Goal: Task Accomplishment & Management: Use online tool/utility

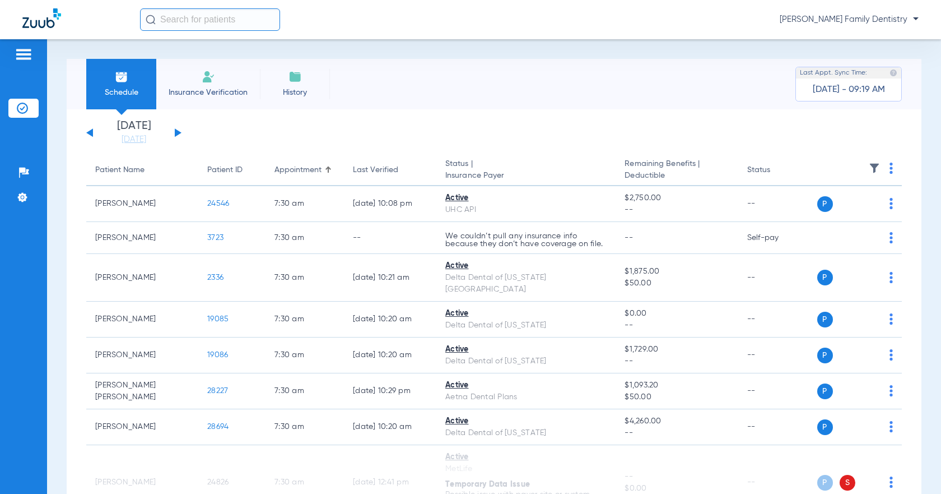
click at [176, 131] on button at bounding box center [178, 132] width 7 height 8
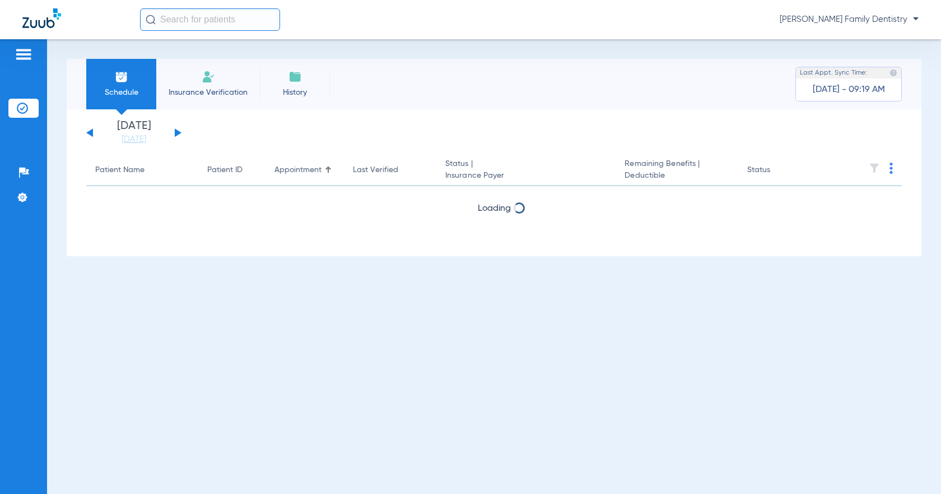
click at [176, 131] on button at bounding box center [178, 132] width 7 height 8
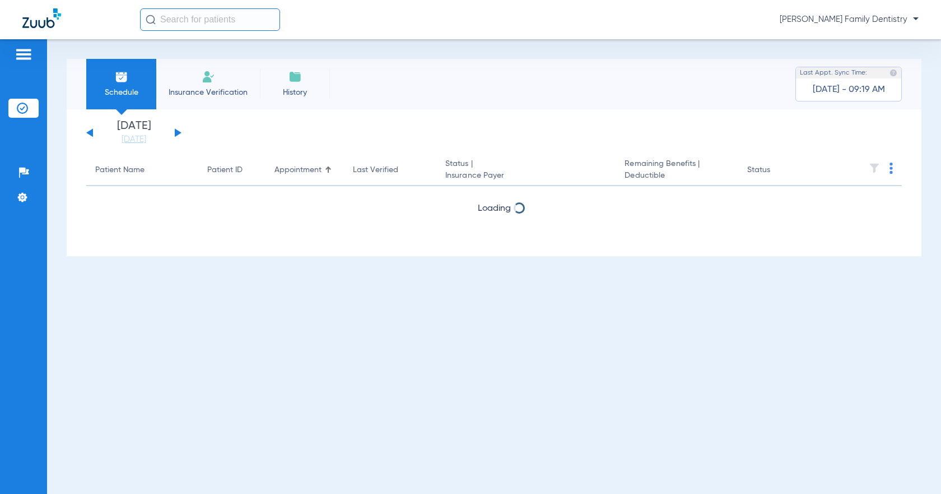
click at [176, 131] on button at bounding box center [178, 132] width 7 height 8
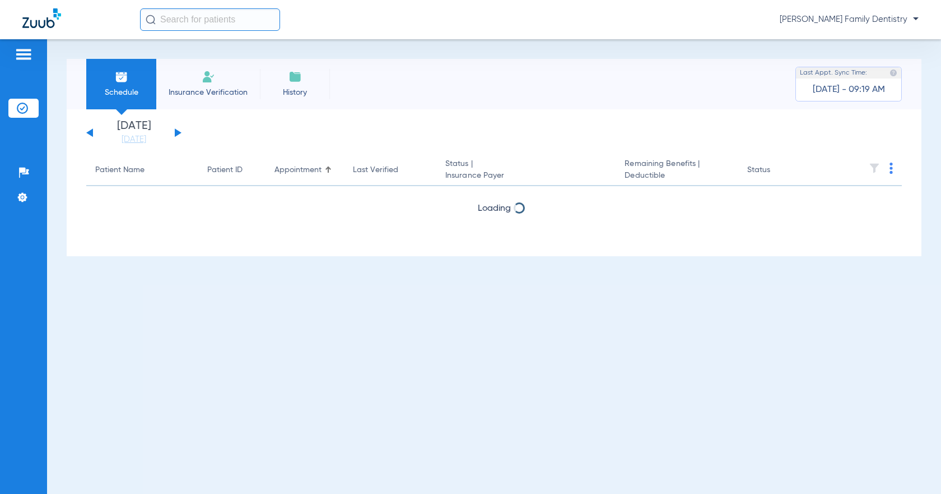
click at [176, 131] on button at bounding box center [178, 132] width 7 height 8
click at [90, 129] on div "[DATE] [DATE] [DATE] [DATE] [DATE] [DATE] [DATE] [DATE] [DATE] [DATE] [DATE] [D…" at bounding box center [133, 132] width 95 height 25
click at [91, 134] on button at bounding box center [89, 132] width 7 height 8
click at [890, 168] on img at bounding box center [891, 167] width 3 height 11
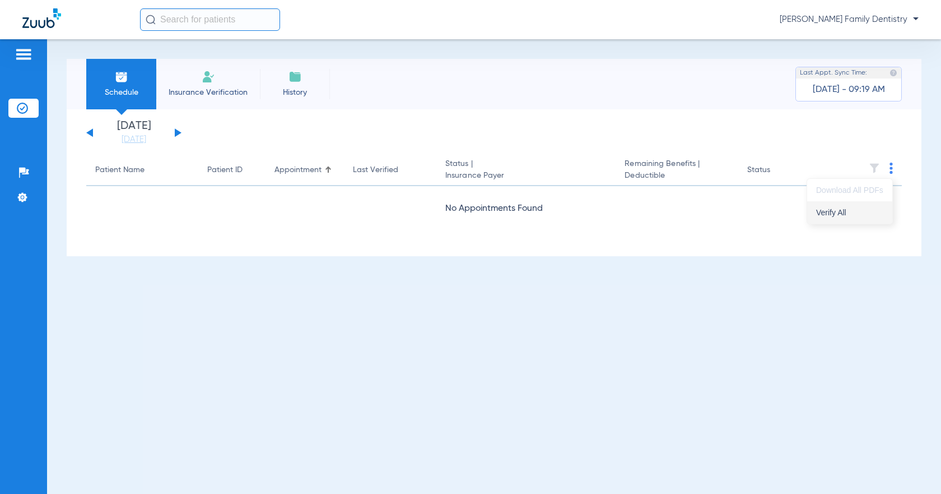
click at [845, 211] on span "Verify All" at bounding box center [849, 212] width 67 height 8
click at [176, 131] on button at bounding box center [178, 132] width 7 height 8
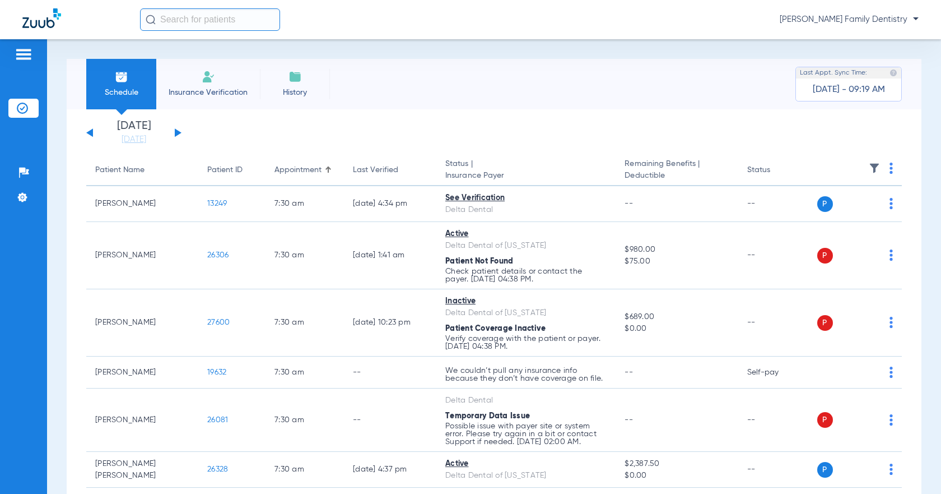
click at [890, 169] on img at bounding box center [891, 167] width 3 height 11
click at [845, 207] on button "Verify All" at bounding box center [840, 212] width 88 height 22
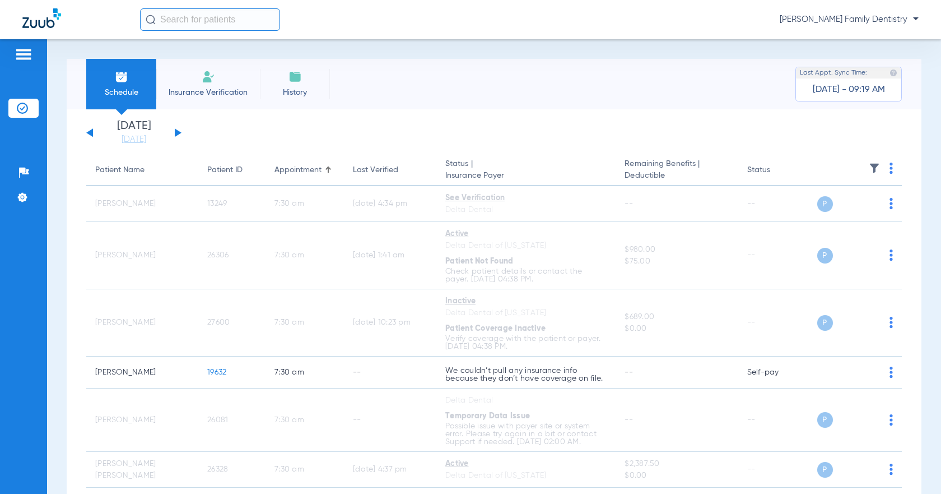
click at [176, 131] on button at bounding box center [178, 132] width 7 height 8
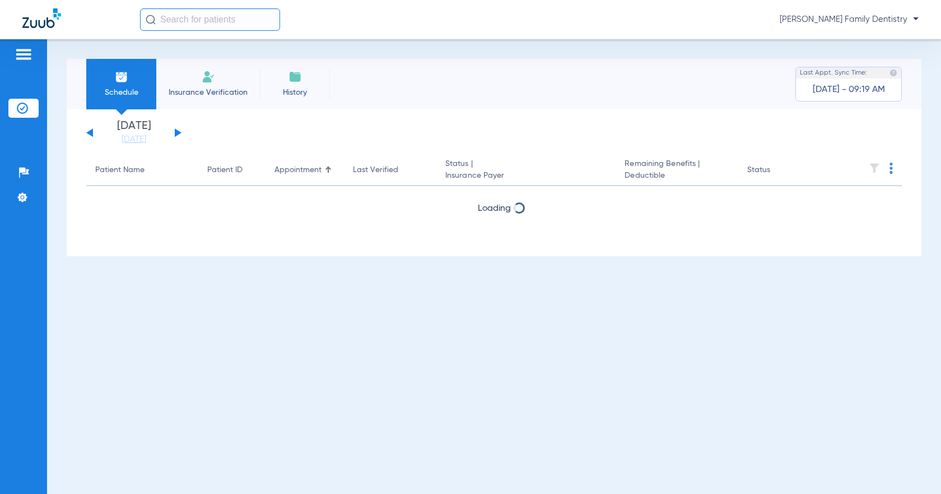
click at [893, 170] on img at bounding box center [891, 167] width 3 height 11
click at [847, 216] on button "Verify All" at bounding box center [849, 212] width 85 height 22
click at [176, 131] on button at bounding box center [178, 132] width 7 height 8
click at [893, 168] on img at bounding box center [891, 167] width 3 height 11
click at [851, 209] on span "Verify All" at bounding box center [849, 212] width 67 height 8
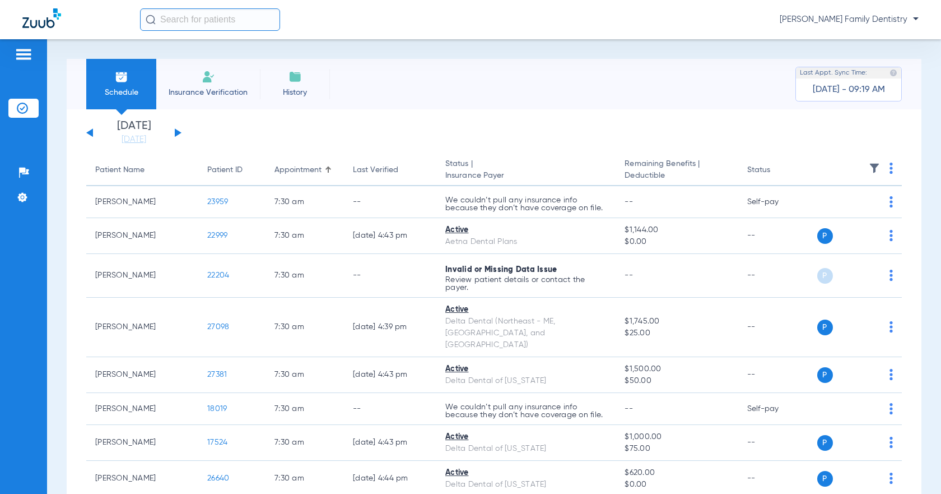
click at [176, 132] on button at bounding box center [178, 132] width 7 height 8
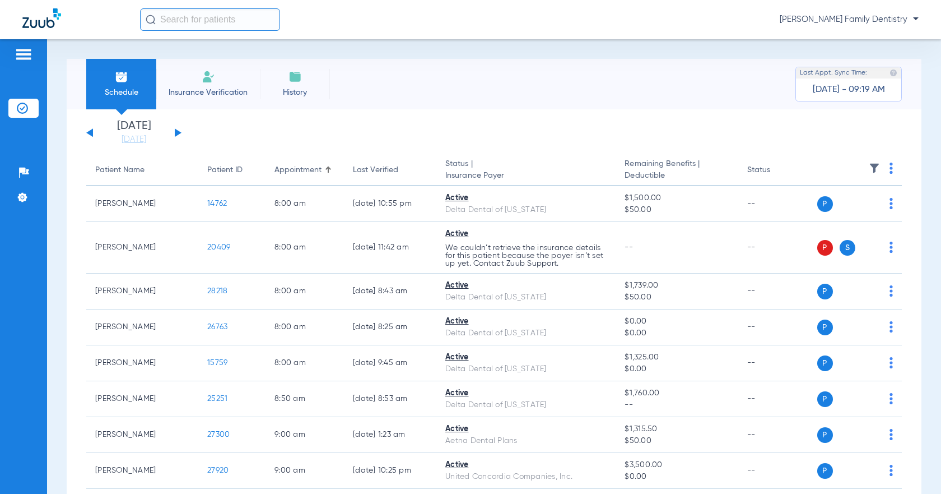
click at [890, 169] on img at bounding box center [891, 167] width 3 height 11
click at [845, 212] on span "Verify All" at bounding box center [840, 212] width 70 height 8
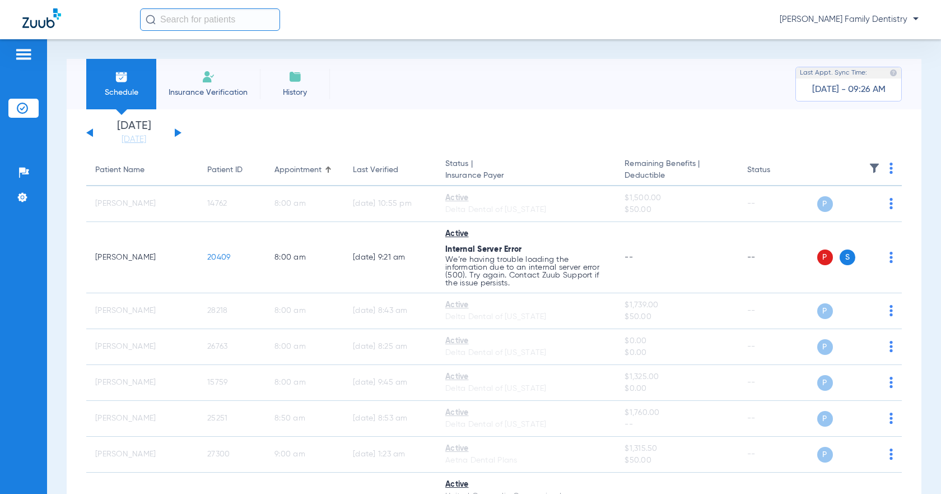
click at [91, 136] on div "[DATE] [DATE] [DATE] [DATE] [DATE] [DATE] [DATE] [DATE] [DATE] [DATE] [DATE] [D…" at bounding box center [133, 132] width 95 height 25
click at [88, 132] on button at bounding box center [89, 132] width 7 height 8
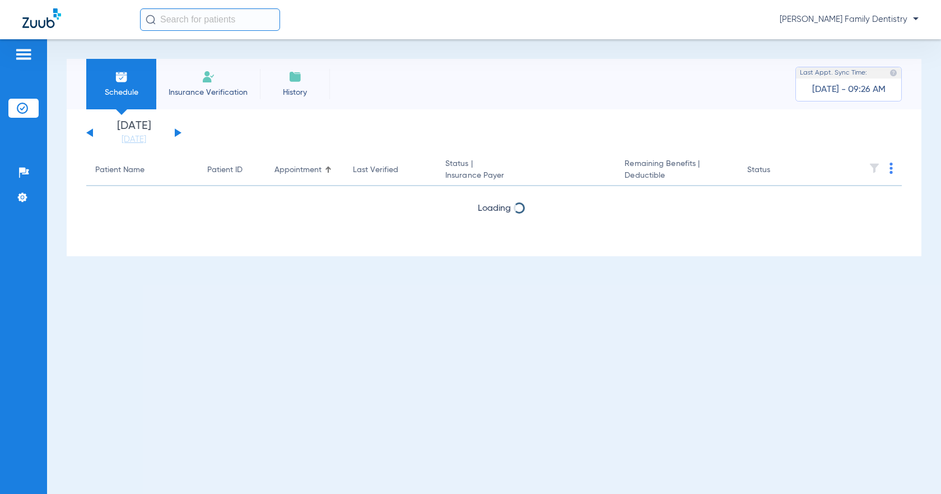
click at [88, 132] on button at bounding box center [89, 132] width 7 height 8
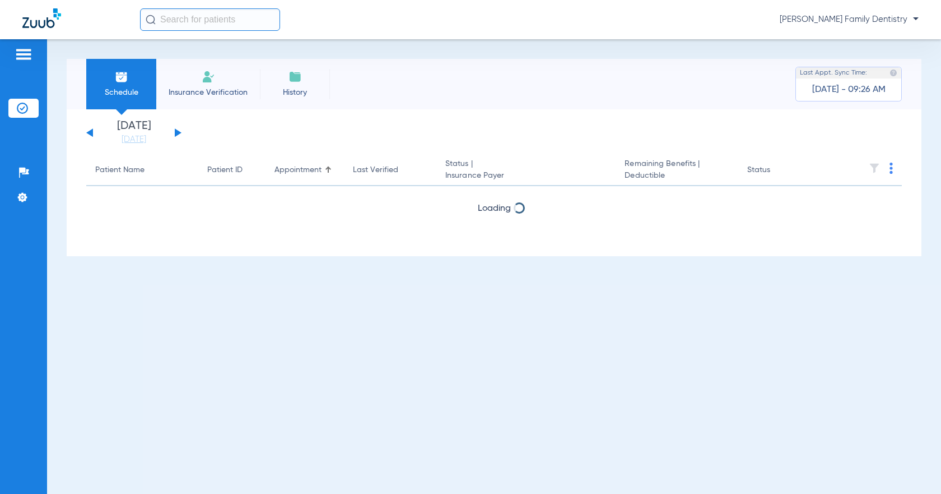
click at [88, 132] on button at bounding box center [89, 132] width 7 height 8
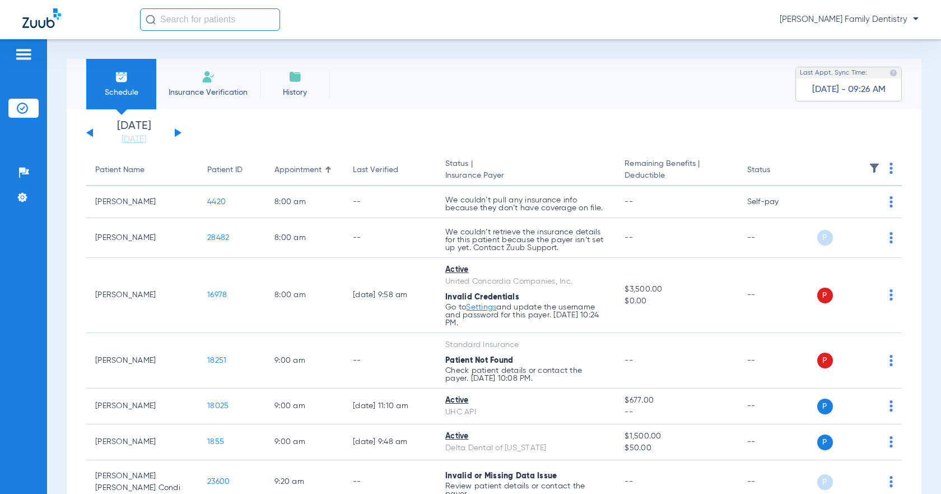
click at [88, 132] on button at bounding box center [89, 132] width 7 height 8
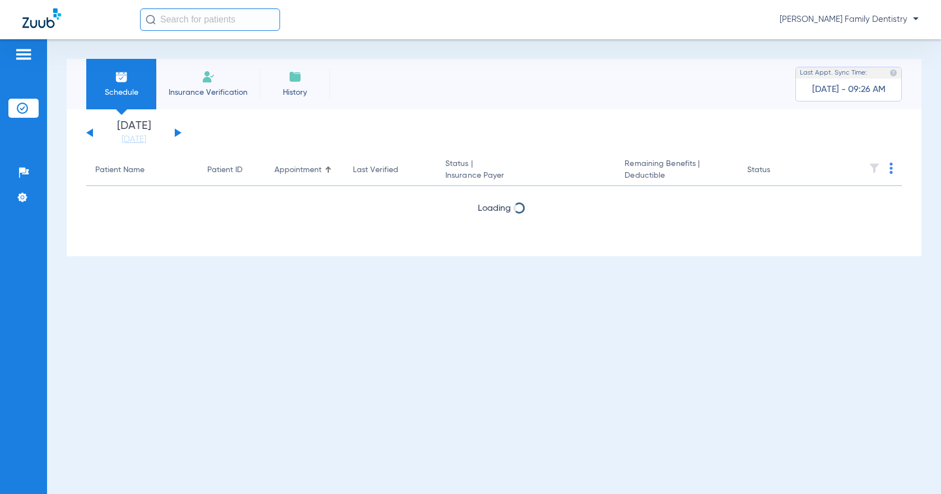
click at [88, 132] on button at bounding box center [89, 132] width 7 height 8
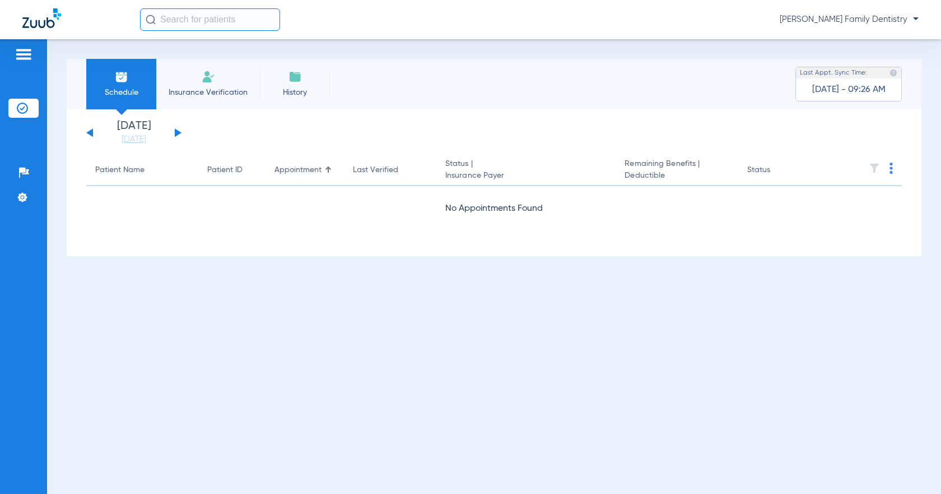
click at [88, 132] on button at bounding box center [89, 132] width 7 height 8
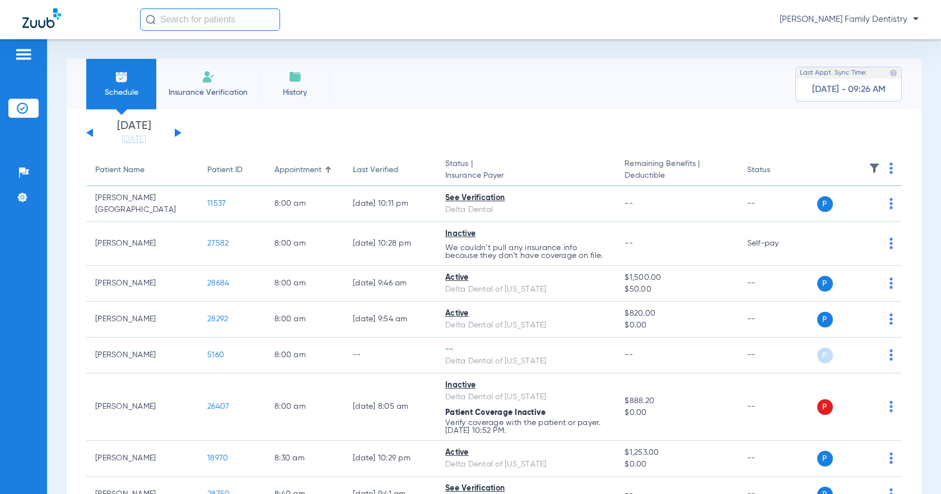
click at [88, 132] on button at bounding box center [89, 132] width 7 height 8
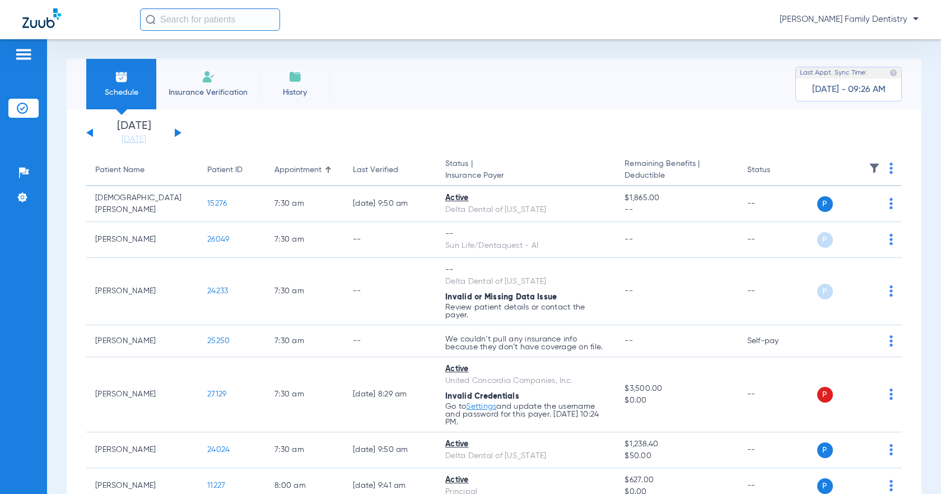
click at [88, 132] on button at bounding box center [89, 132] width 7 height 8
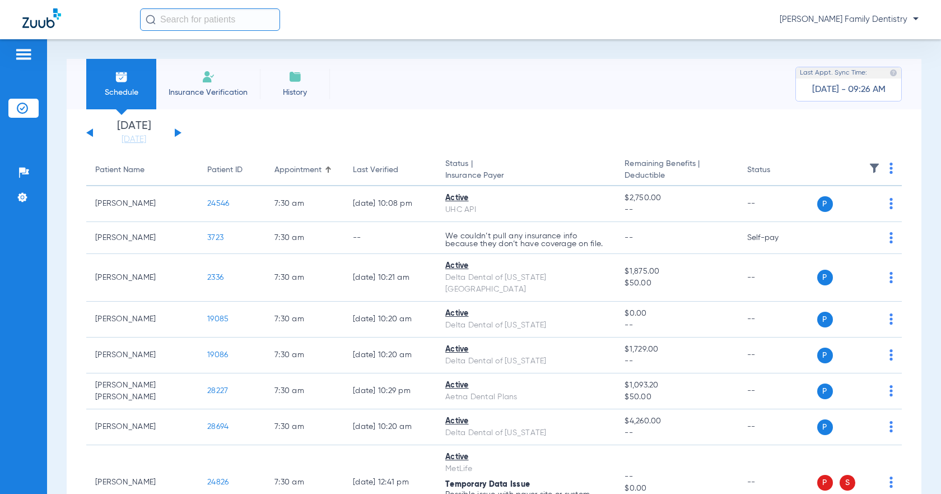
click at [890, 170] on img at bounding box center [891, 167] width 3 height 11
click at [843, 235] on span "Verify All Primary" at bounding box center [840, 235] width 70 height 8
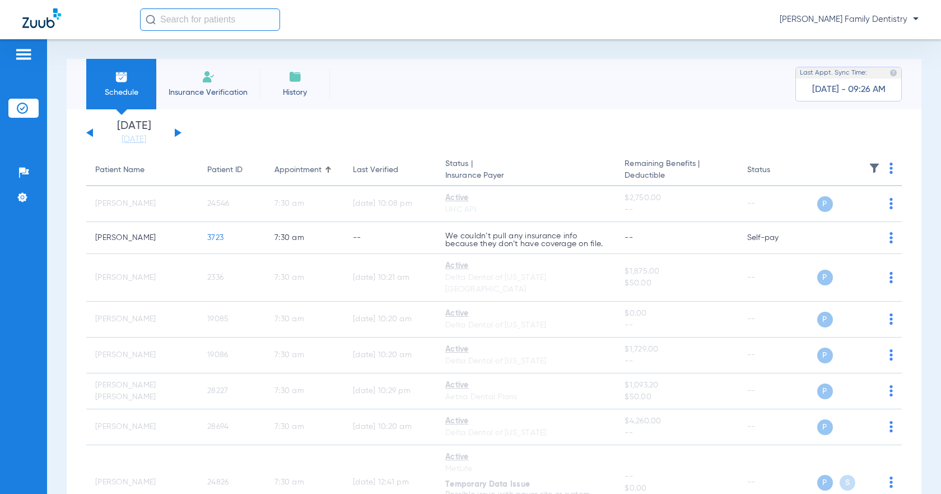
click at [178, 131] on button at bounding box center [178, 132] width 7 height 8
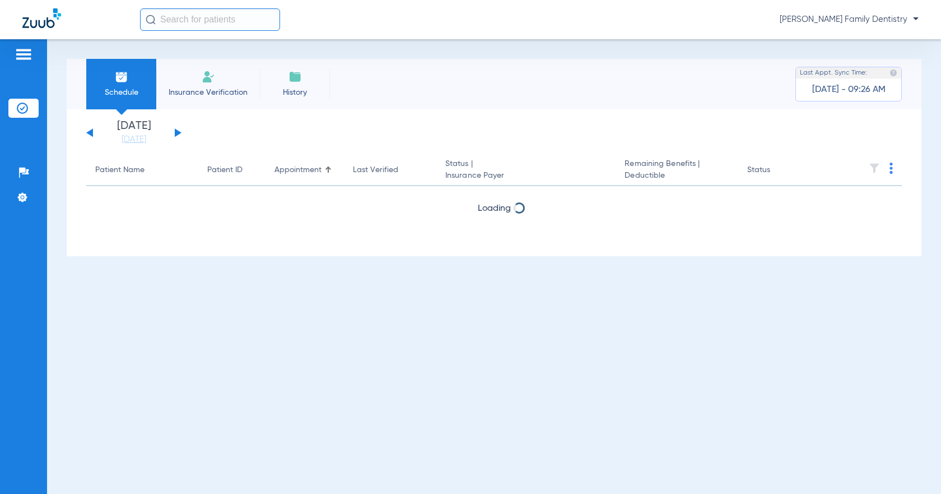
click at [891, 171] on img at bounding box center [891, 167] width 3 height 11
click at [839, 212] on span "Verify All" at bounding box center [849, 212] width 67 height 8
click at [177, 131] on button at bounding box center [178, 132] width 7 height 8
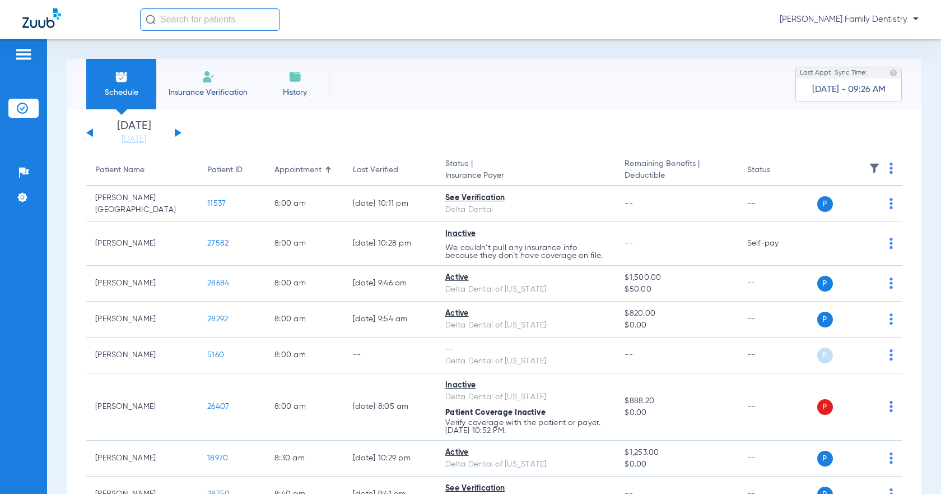
click at [890, 169] on img at bounding box center [891, 167] width 3 height 11
click at [831, 210] on span "Verify All" at bounding box center [841, 212] width 67 height 8
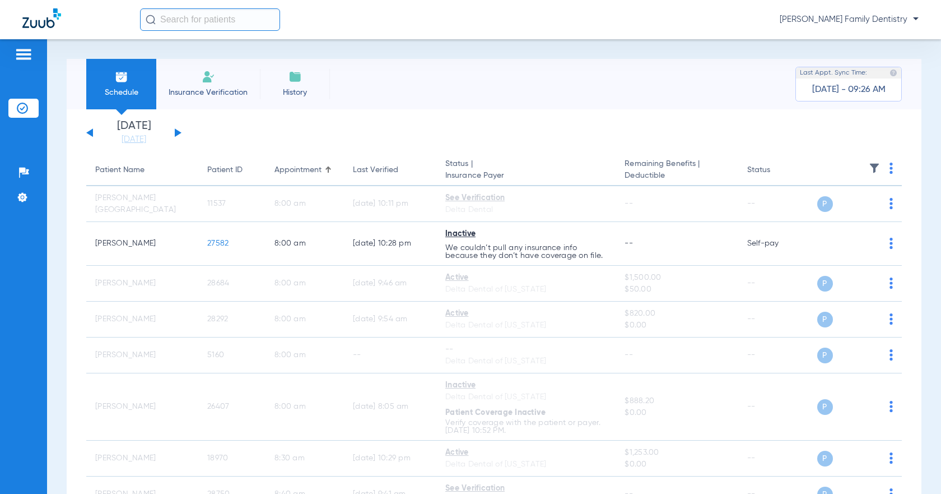
click at [175, 128] on div "[DATE] [DATE] [DATE] [DATE] [DATE] [DATE] [DATE] [DATE] [DATE] [DATE] [DATE] [D…" at bounding box center [133, 132] width 95 height 25
click at [175, 133] on button at bounding box center [178, 132] width 7 height 8
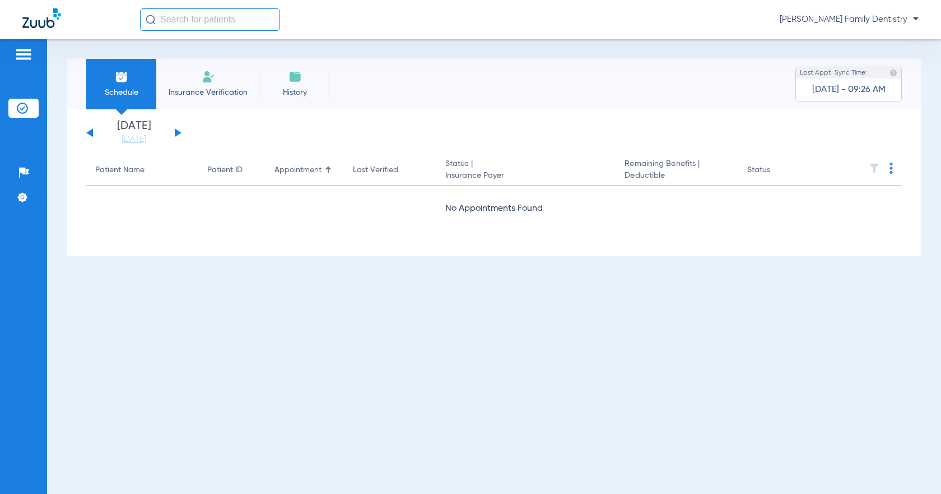
click at [175, 133] on button at bounding box center [178, 132] width 7 height 8
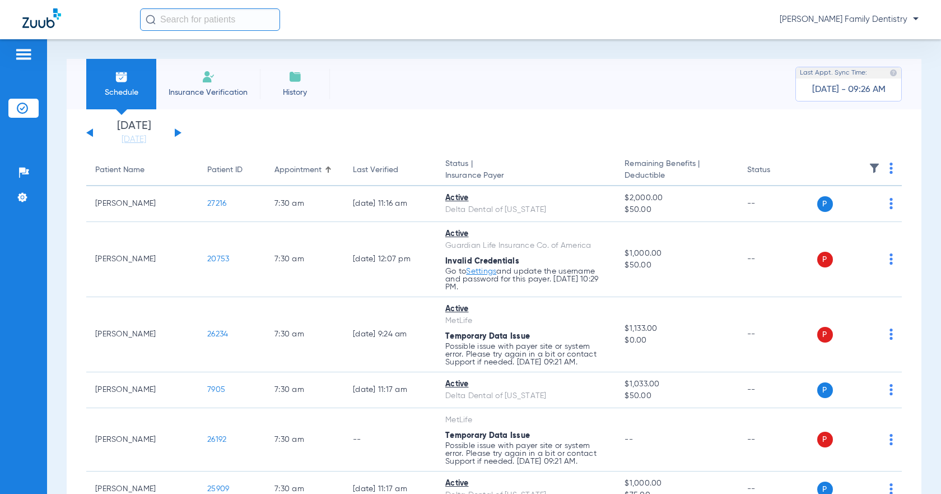
click at [881, 168] on th at bounding box center [858, 170] width 88 height 31
click at [881, 174] on th at bounding box center [858, 170] width 88 height 31
click at [890, 170] on img at bounding box center [891, 167] width 3 height 11
click at [835, 213] on span "Verify All" at bounding box center [840, 212] width 70 height 8
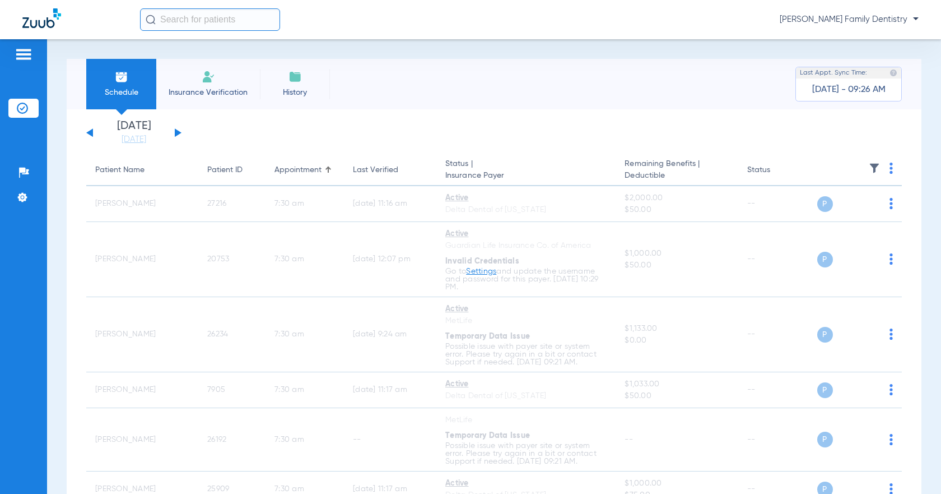
click at [176, 132] on button at bounding box center [178, 132] width 7 height 8
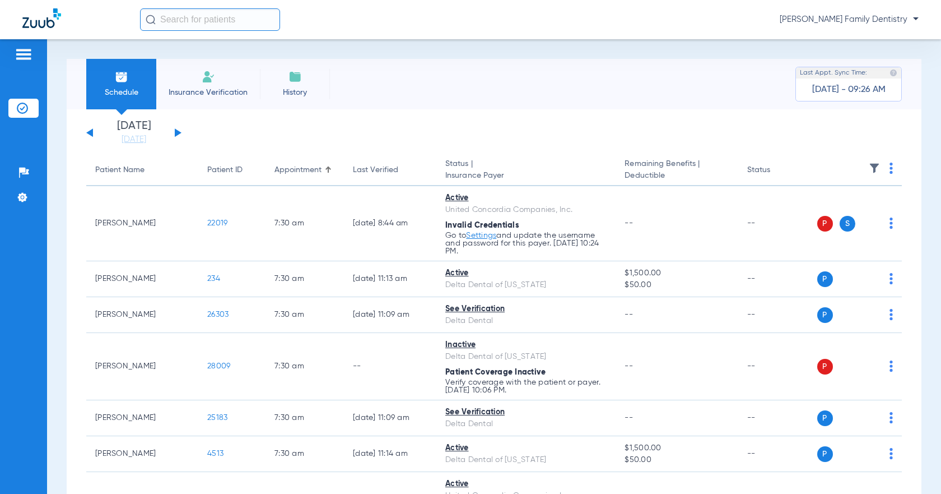
click at [890, 172] on img at bounding box center [891, 167] width 3 height 11
click at [824, 206] on button "Verify All" at bounding box center [840, 212] width 88 height 22
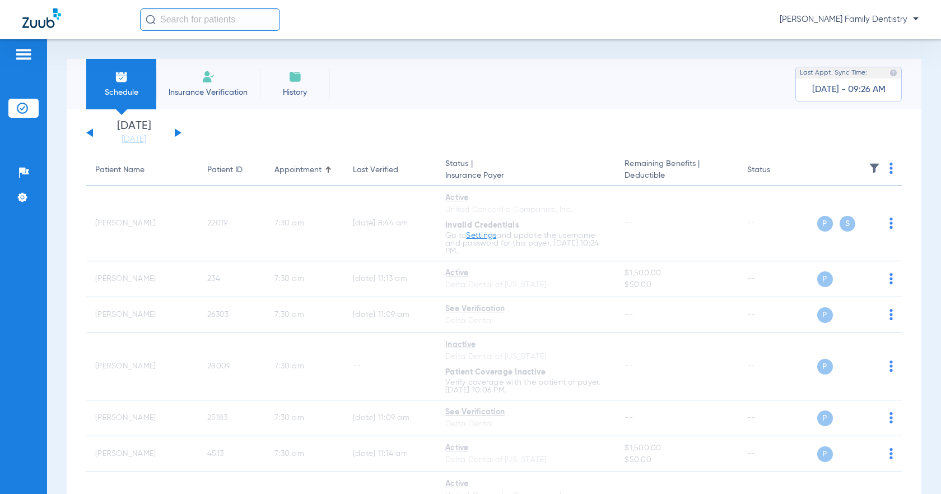
click at [175, 131] on button at bounding box center [178, 132] width 7 height 8
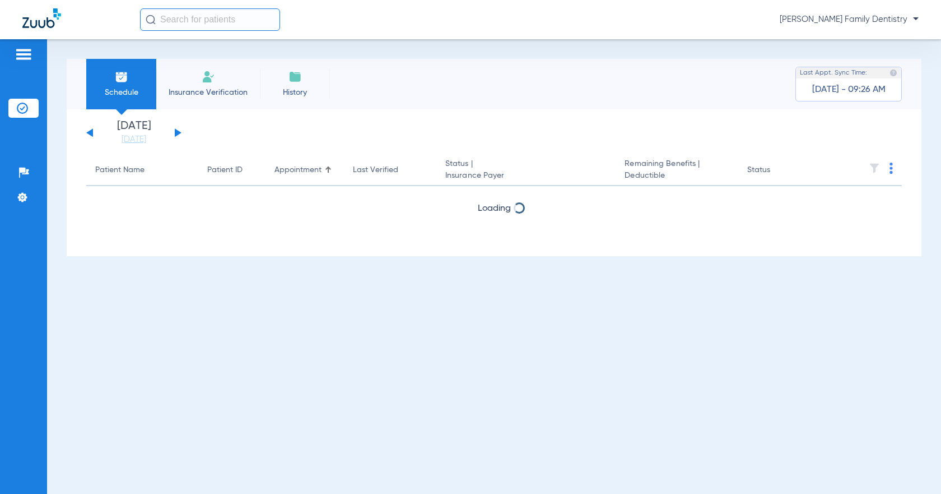
click at [890, 169] on img at bounding box center [891, 167] width 3 height 11
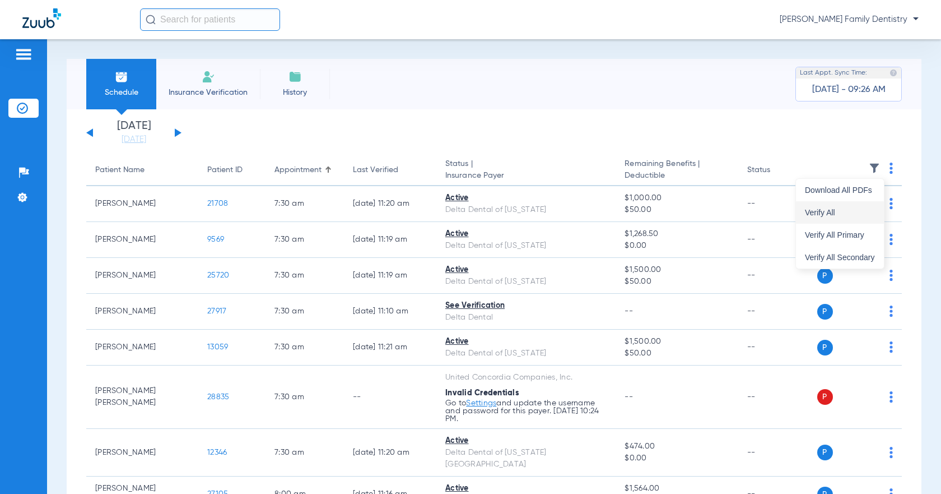
click at [831, 208] on span "Verify All" at bounding box center [840, 212] width 70 height 8
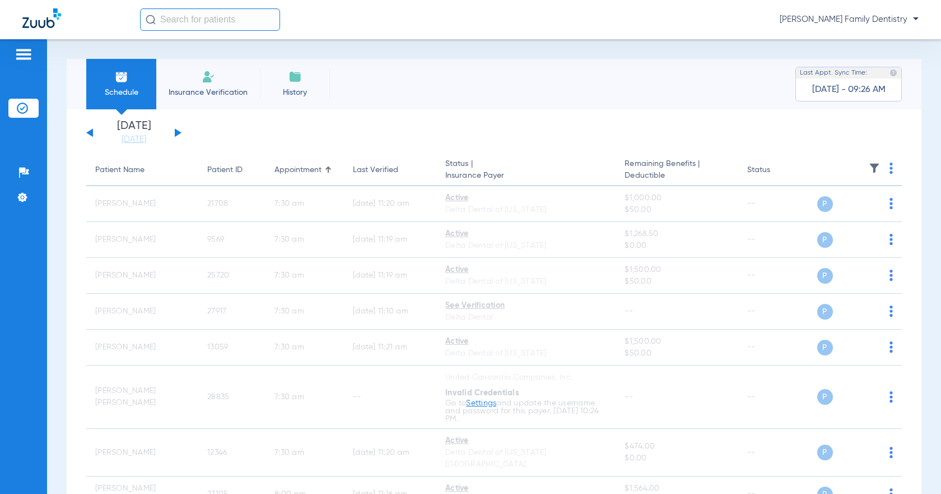
click at [178, 132] on button at bounding box center [178, 132] width 7 height 8
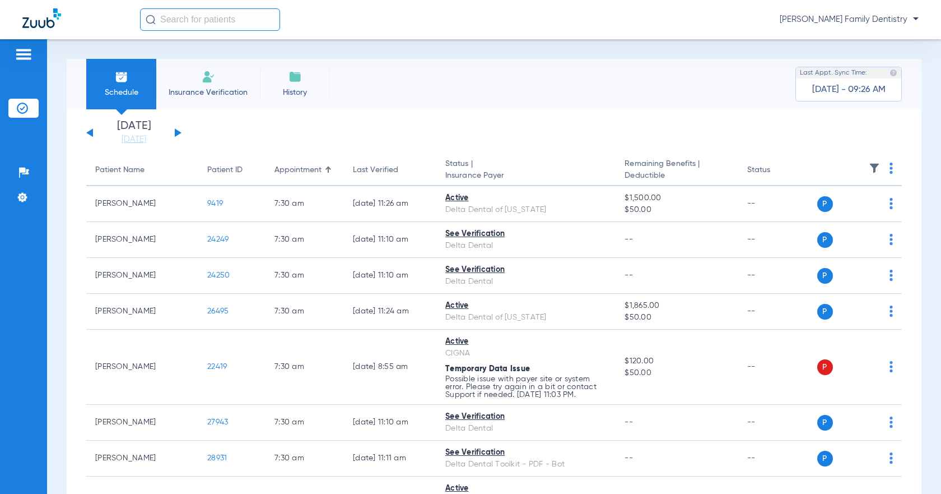
click at [890, 171] on img at bounding box center [891, 167] width 3 height 11
click at [829, 212] on span "Verify All" at bounding box center [840, 212] width 70 height 8
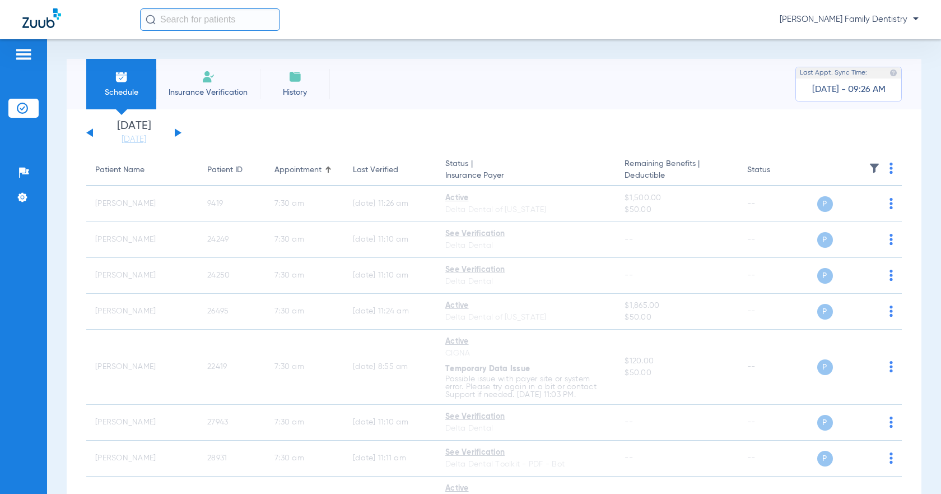
click at [175, 129] on button at bounding box center [178, 132] width 7 height 8
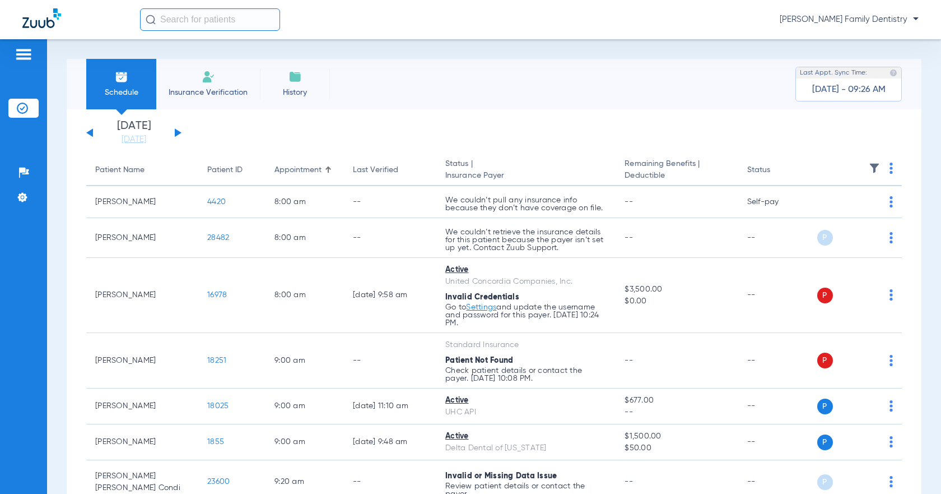
click at [890, 171] on img at bounding box center [891, 167] width 3 height 11
click at [834, 212] on span "Verify All" at bounding box center [841, 212] width 67 height 8
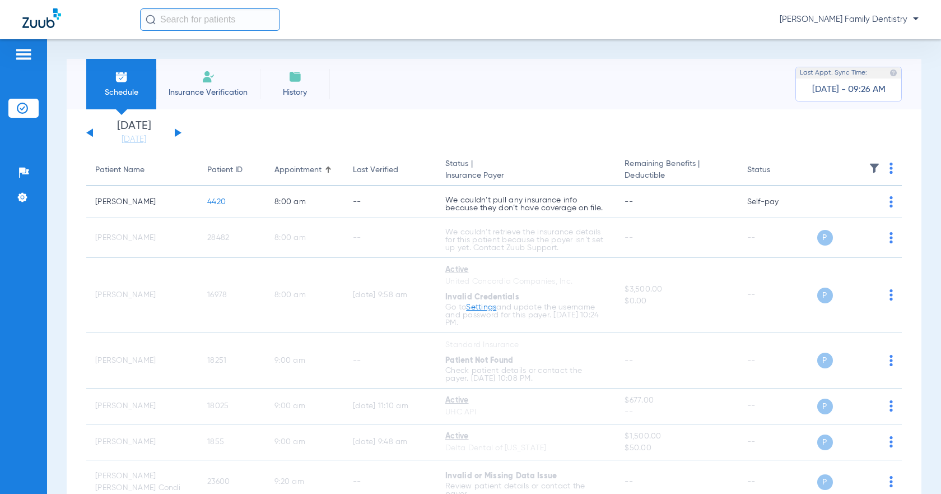
click at [178, 131] on button at bounding box center [178, 132] width 7 height 8
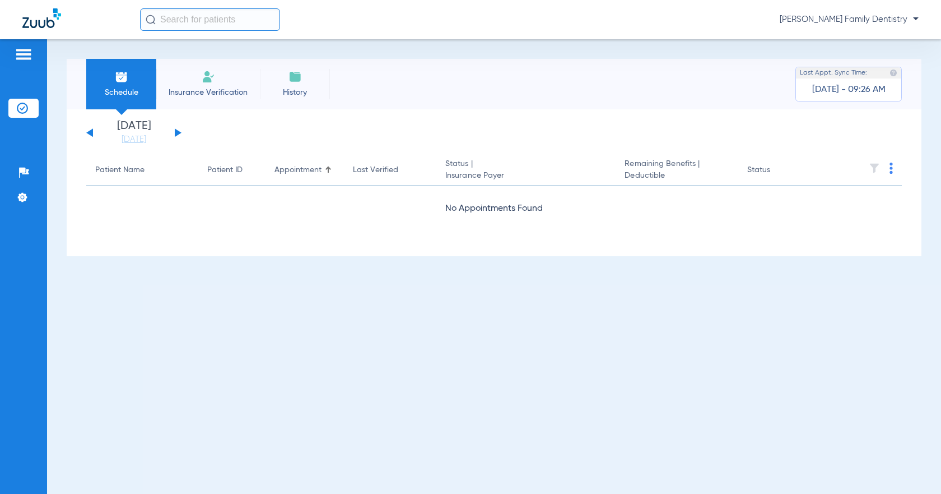
click at [178, 131] on button at bounding box center [178, 132] width 7 height 8
click at [890, 168] on img at bounding box center [891, 167] width 3 height 11
click at [849, 210] on span "Verify All" at bounding box center [849, 212] width 67 height 8
